Goal: Transaction & Acquisition: Purchase product/service

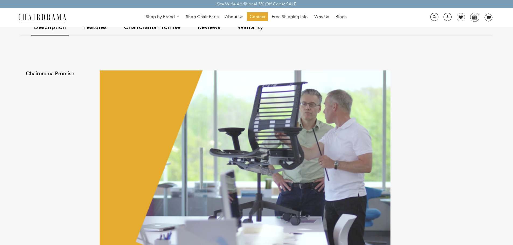
scroll to position [162, 0]
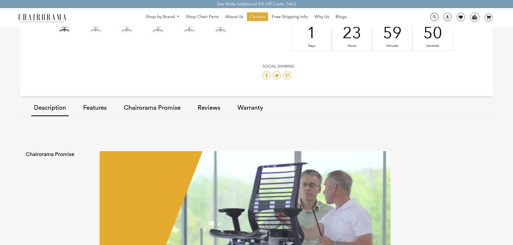
click at [97, 107] on link "Features" at bounding box center [94, 108] width 29 height 30
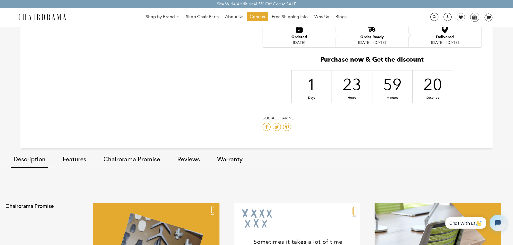
scroll to position [225, 0]
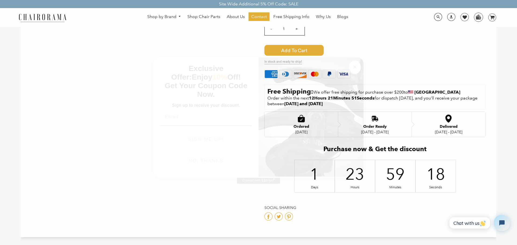
click at [185, 122] on input "Email" at bounding box center [205, 117] width 91 height 11
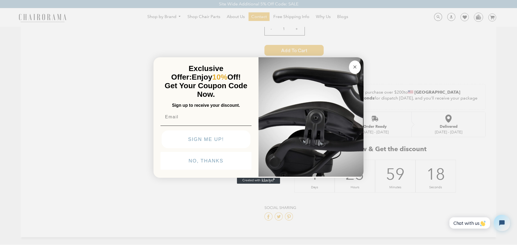
type input "yonahrubin@gmail.com"
click at [215, 138] on button "SIGN ME UP!" at bounding box center [206, 140] width 89 height 18
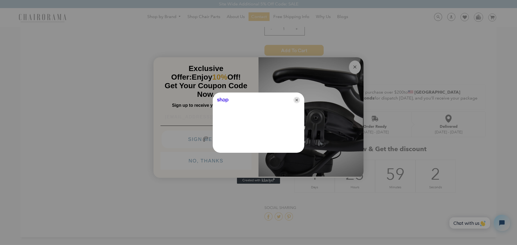
click at [297, 101] on icon "Close" at bounding box center [296, 100] width 6 height 6
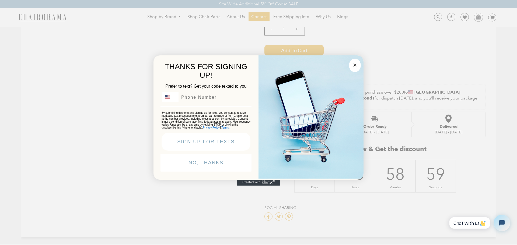
click at [209, 165] on button "NO, THANKS" at bounding box center [205, 163] width 91 height 18
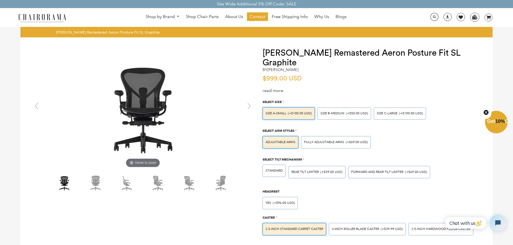
scroll to position [0, 0]
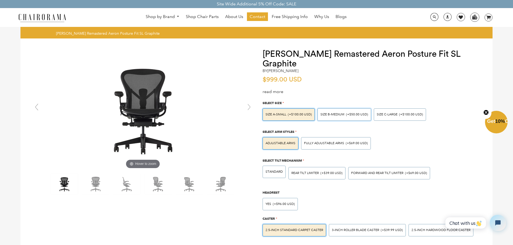
click at [342, 117] on div "SIZE B-MEDIUM (+$50.00 USD)" at bounding box center [344, 114] width 54 height 12
click at [0, 0] on input "SIZE B-MEDIUM (+$50.00 USD)" at bounding box center [0, 0] width 0 height 0
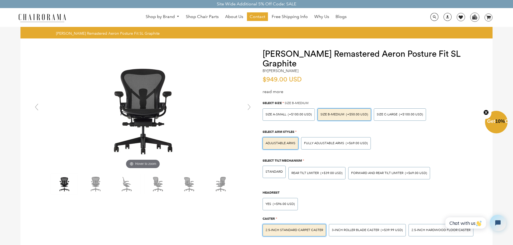
click at [279, 147] on div "Adjustable Arms" at bounding box center [280, 143] width 36 height 12
click at [0, 0] on input "Adjustable Arms" at bounding box center [0, 0] width 0 height 0
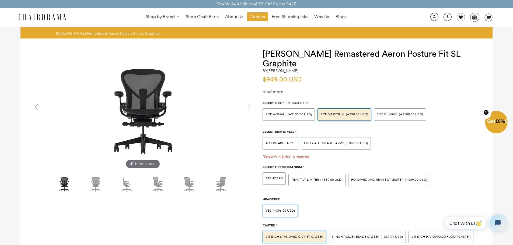
click at [288, 207] on div "Yes (+$96.00 USD)" at bounding box center [279, 211] width 35 height 12
click at [0, 0] on input "Yes (+$96.00 USD)" at bounding box center [0, 0] width 0 height 0
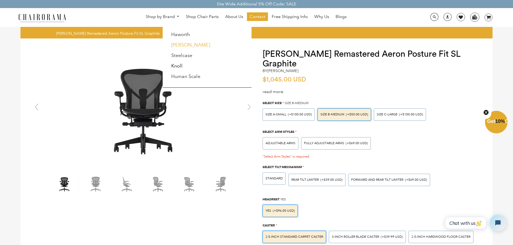
click at [183, 43] on link "[PERSON_NAME]" at bounding box center [190, 45] width 39 height 6
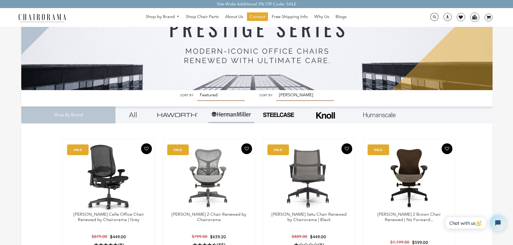
scroll to position [108, 0]
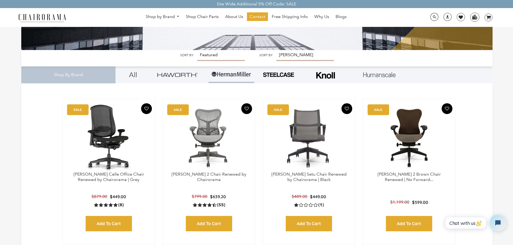
click at [235, 76] on img at bounding box center [231, 74] width 40 height 16
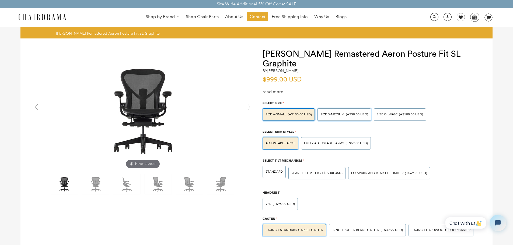
click at [341, 116] on span "SIZE B-MEDIUM" at bounding box center [332, 115] width 24 height 4
click at [0, 0] on input "SIZE B-MEDIUM (+$50.00 USD)" at bounding box center [0, 0] width 0 height 0
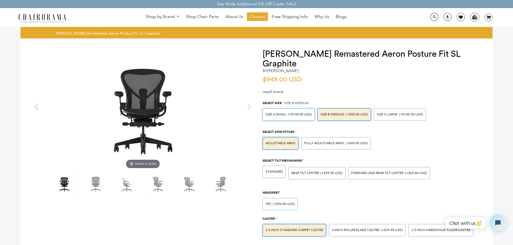
click at [281, 116] on span "SIZE A-SMALL" at bounding box center [275, 115] width 21 height 4
click at [0, 0] on input "SIZE A-SMALL (+$100.00 USD)" at bounding box center [0, 0] width 0 height 0
click at [330, 114] on span "SIZE B-MEDIUM" at bounding box center [332, 115] width 24 height 4
click at [0, 0] on input "SIZE B-MEDIUM (+$50.00 USD)" at bounding box center [0, 0] width 0 height 0
click at [287, 146] on div "Adjustable Arms" at bounding box center [280, 143] width 36 height 12
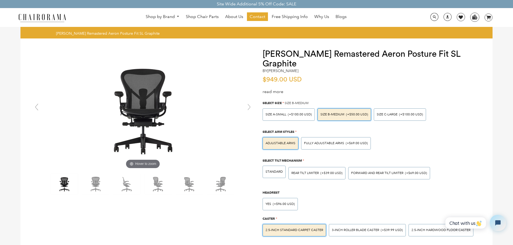
click at [0, 0] on input "Adjustable Arms" at bounding box center [0, 0] width 0 height 0
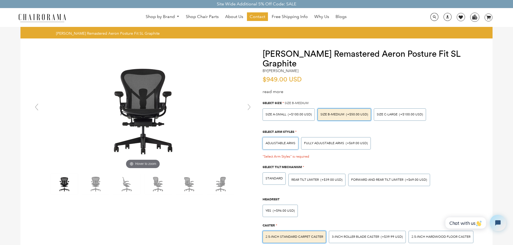
click at [287, 146] on div "Adjustable Arms" at bounding box center [280, 143] width 36 height 12
click at [0, 0] on input "Adjustable Arms" at bounding box center [0, 0] width 0 height 0
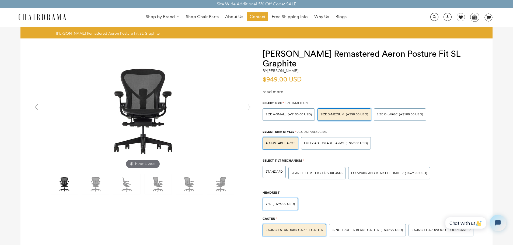
click at [279, 205] on span "(+$96.00 USD)" at bounding box center [284, 204] width 22 height 3
click at [0, 0] on input "Yes (+$96.00 USD)" at bounding box center [0, 0] width 0 height 0
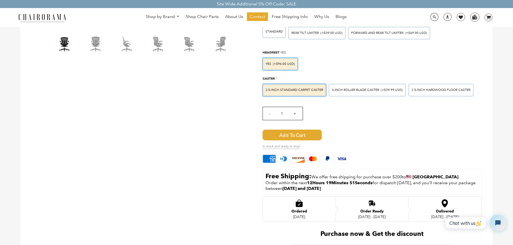
scroll to position [135, 0]
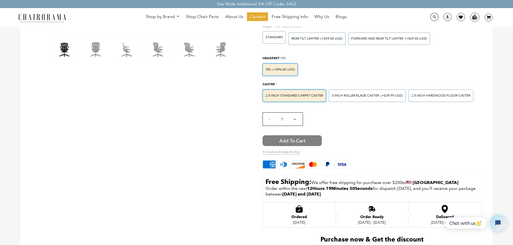
click at [296, 136] on span "Add to Cart" at bounding box center [291, 140] width 59 height 11
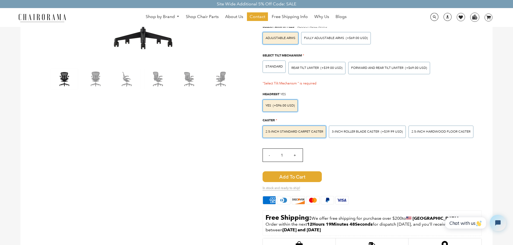
scroll to position [97, 0]
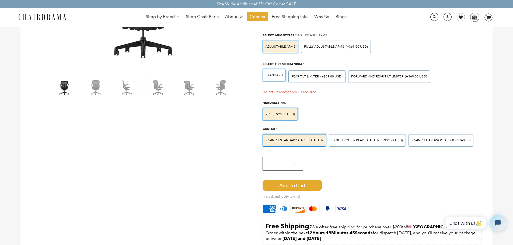
click at [275, 78] on div "STANDARD" at bounding box center [273, 75] width 23 height 12
click at [0, 0] on input "STANDARD" at bounding box center [0, 0] width 0 height 0
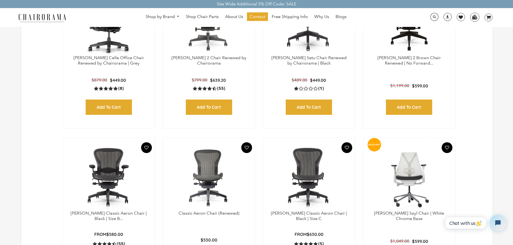
scroll to position [242, 0]
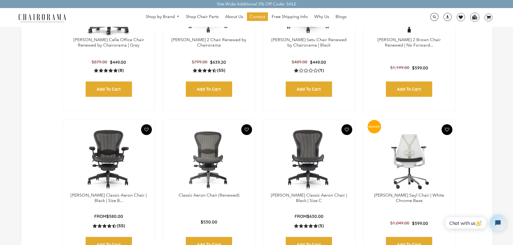
click at [204, 154] on img at bounding box center [208, 158] width 81 height 67
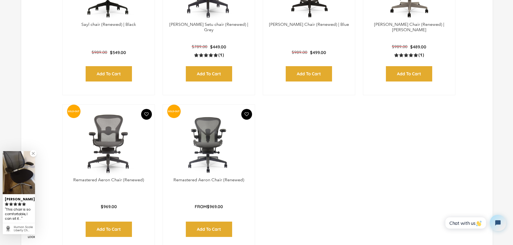
scroll to position [728, 0]
